Goal: Task Accomplishment & Management: Use online tool/utility

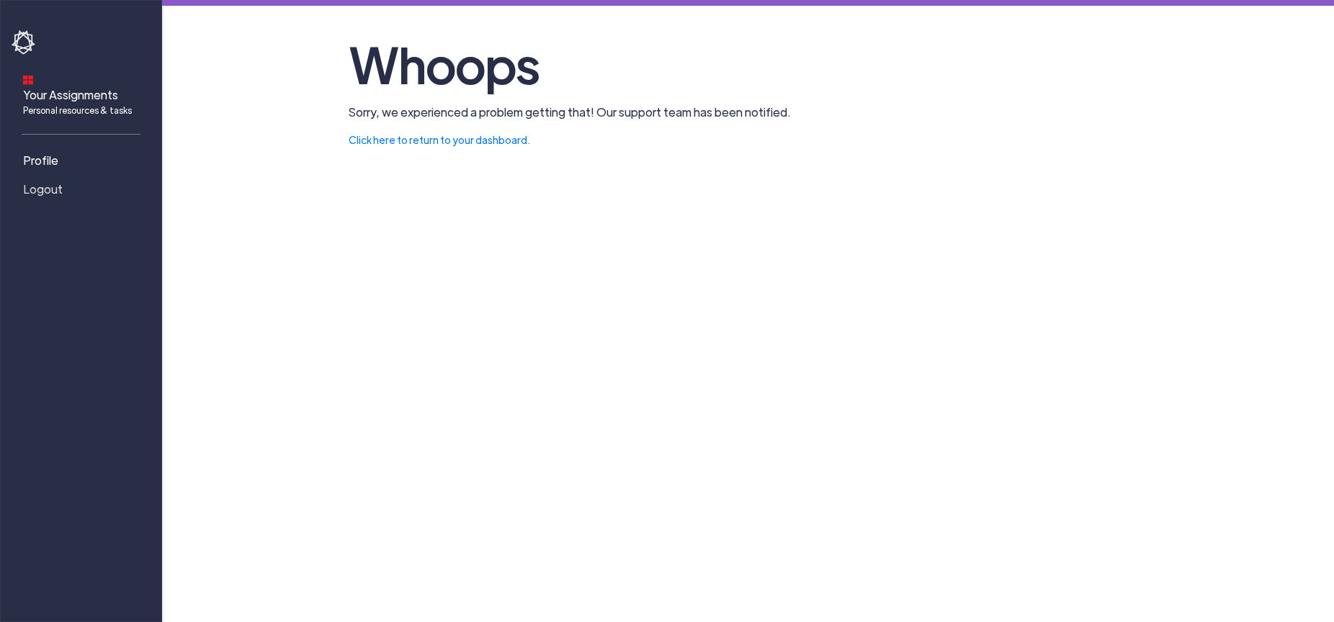
click at [54, 181] on span "Logout" at bounding box center [43, 189] width 40 height 17
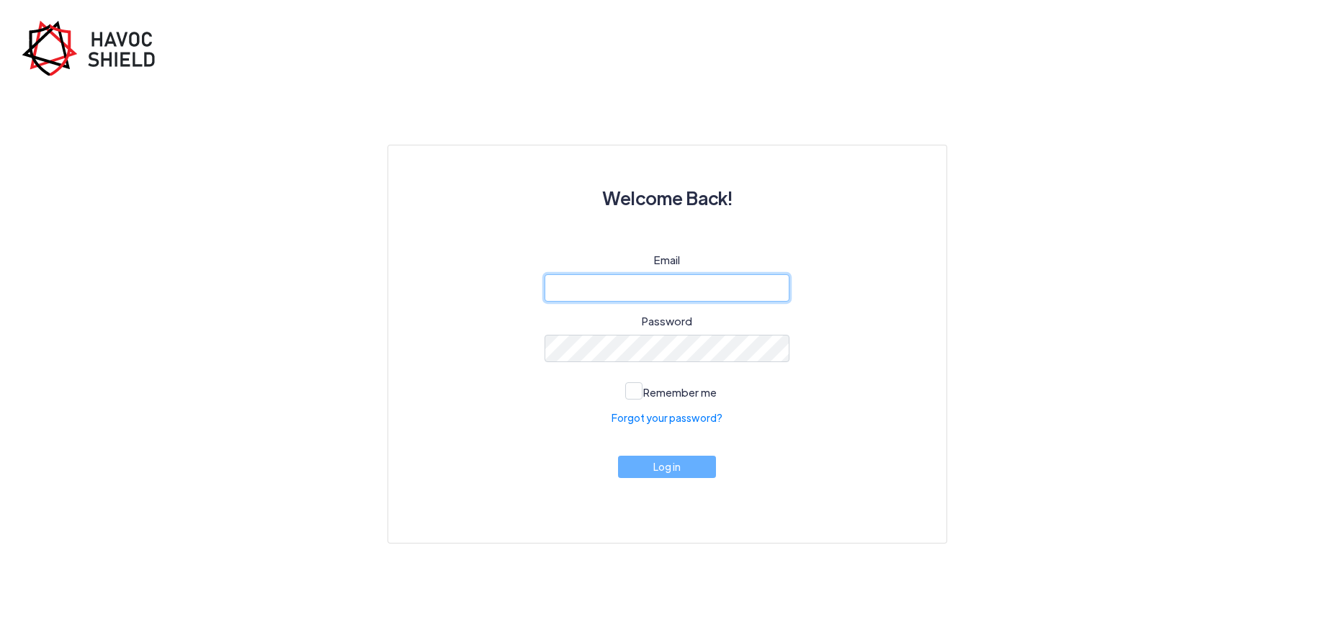
click at [652, 287] on input "email" at bounding box center [667, 287] width 245 height 27
click at [662, 297] on input "email" at bounding box center [667, 287] width 245 height 27
type input "[EMAIL_ADDRESS][DOMAIN_NAME]"
click at [704, 470] on button "Log in" at bounding box center [667, 463] width 98 height 22
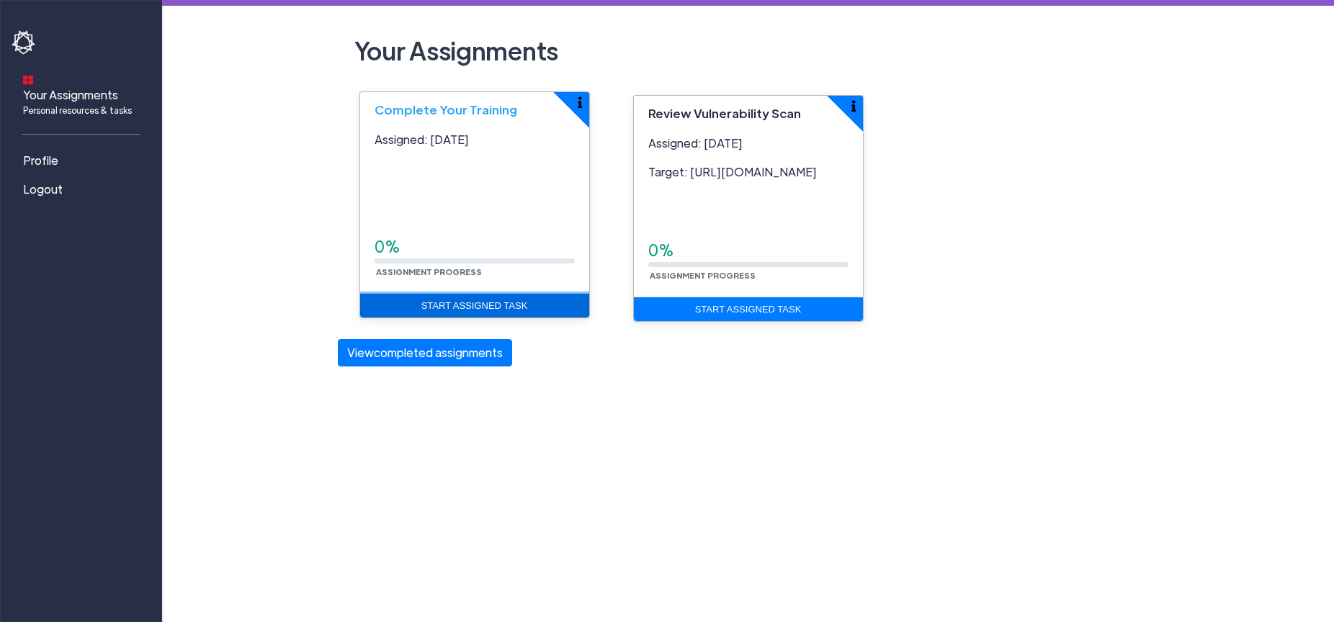
click at [488, 300] on link "Start Assigned Task" at bounding box center [474, 306] width 229 height 24
